Goal: Information Seeking & Learning: Find contact information

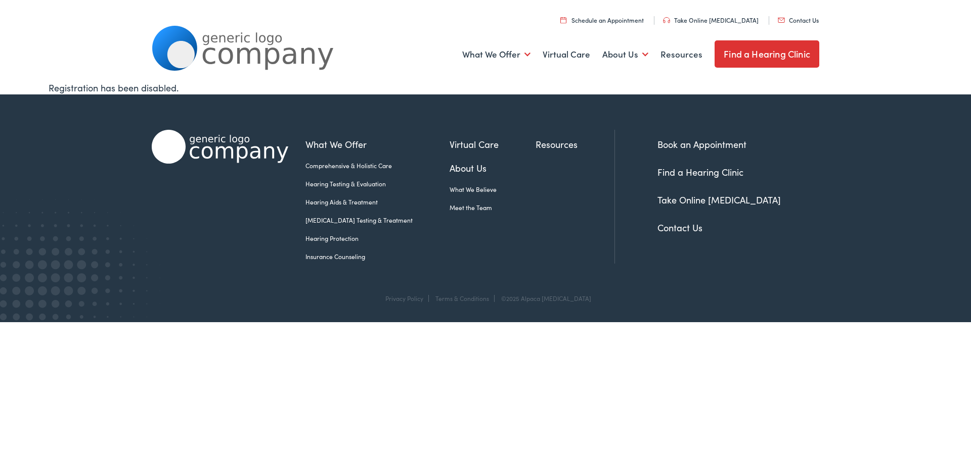
click at [345, 183] on link "Hearing Testing & Evaluation" at bounding box center [377, 183] width 144 height 9
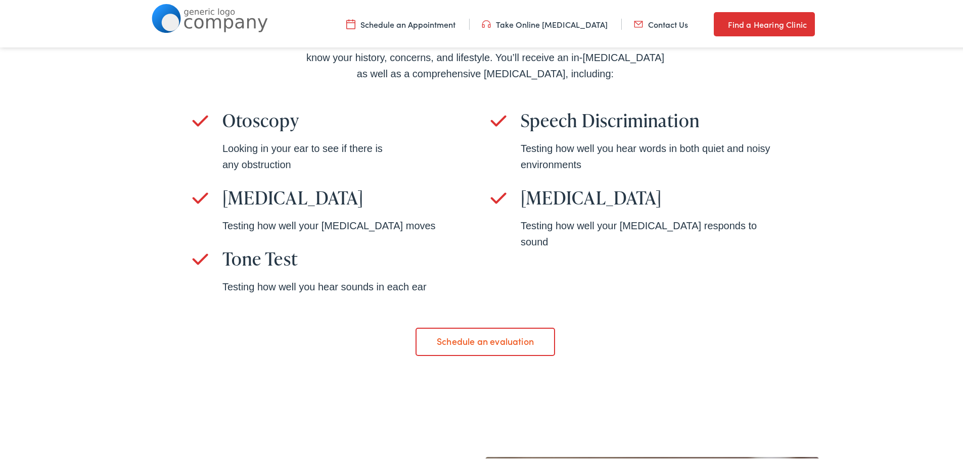
scroll to position [708, 0]
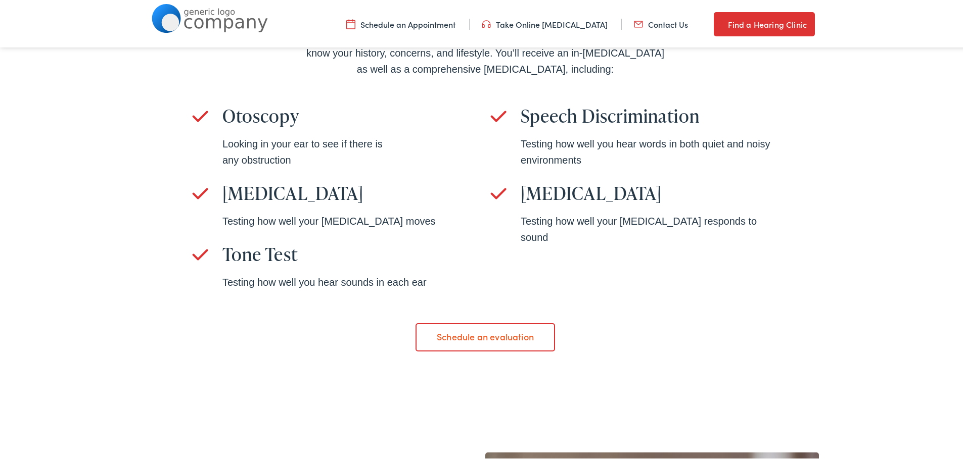
click at [866, 199] on div "Experience an in-person evaluation When you visit in person for a risk-free eva…" at bounding box center [485, 162] width 971 height 478
click at [1, 196] on div "Experience an in-person evaluation When you visit in person for a risk-free eva…" at bounding box center [485, 162] width 971 height 478
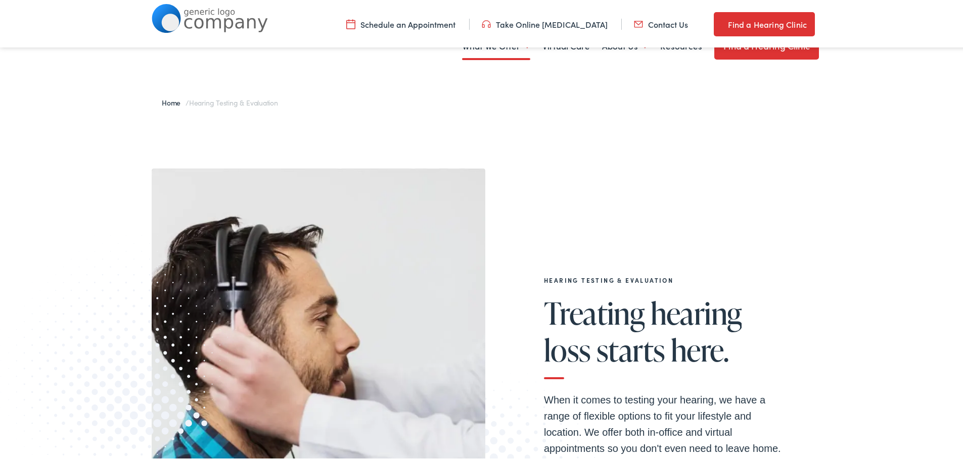
scroll to position [0, 0]
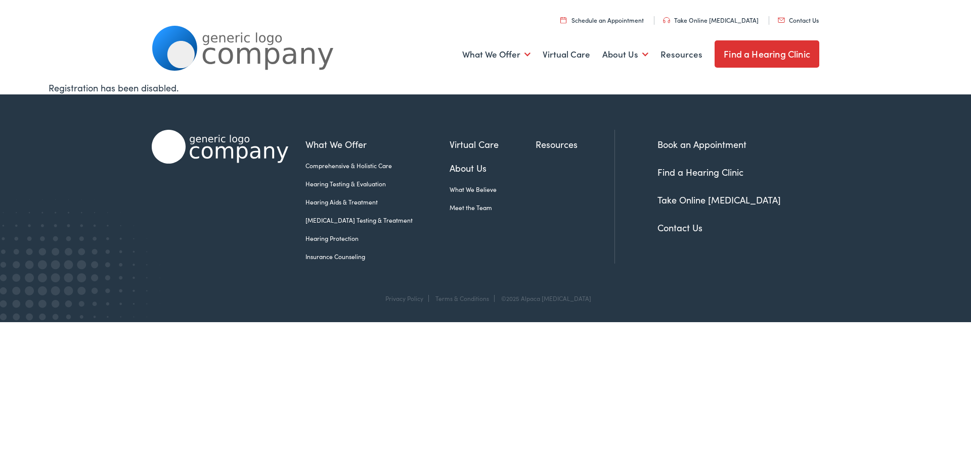
click at [377, 53] on ul "What We Offer Comprehensive & Holistic Care Hearing Testing & Evaluation Hearin…" at bounding box center [485, 54] width 667 height 37
click at [688, 225] on link "Contact Us" at bounding box center [679, 227] width 45 height 13
